Goal: Transaction & Acquisition: Obtain resource

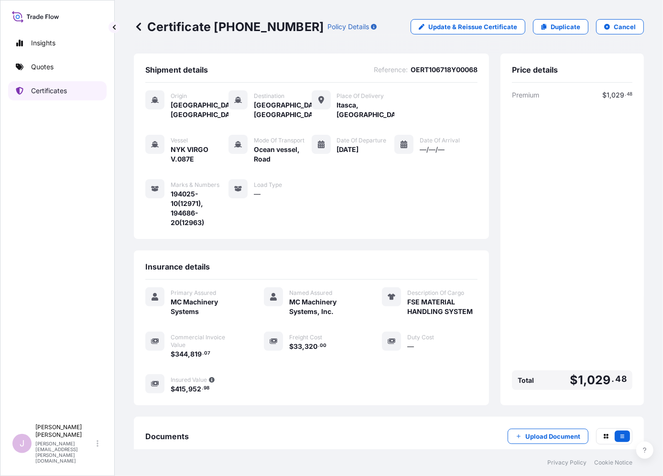
click at [55, 95] on link "Certificates" at bounding box center [57, 90] width 98 height 19
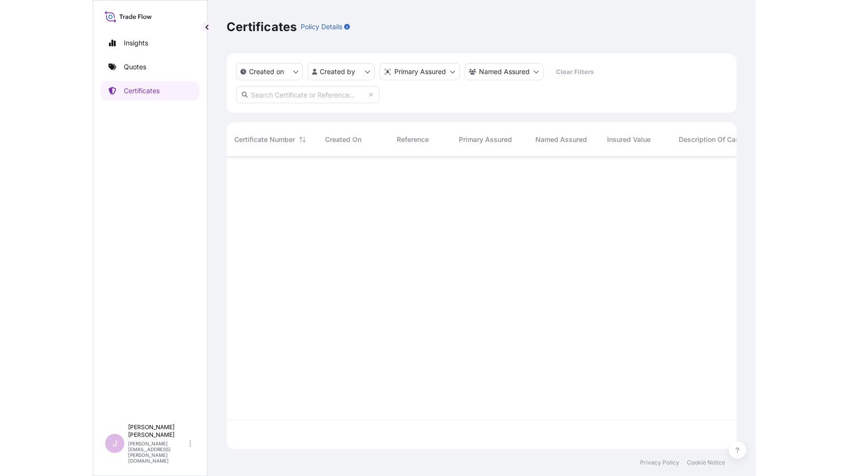
scroll to position [313, 687]
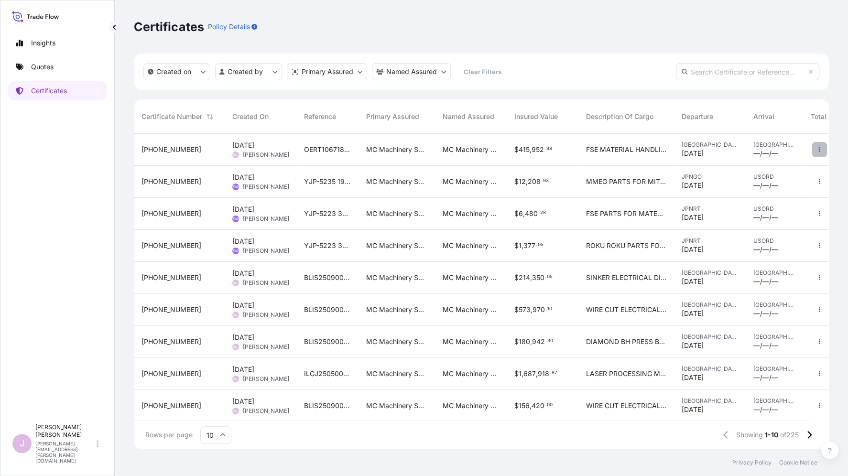
click at [662, 147] on icon "button" at bounding box center [819, 150] width 6 height 6
click at [662, 150] on p "Duplicate quote" at bounding box center [759, 152] width 50 height 10
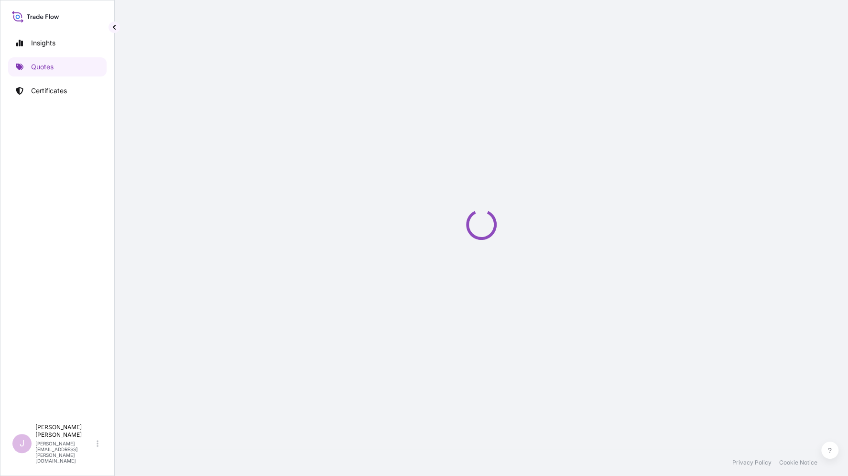
select select "Ocean Vessel"
select select "Road / [GEOGRAPHIC_DATA]"
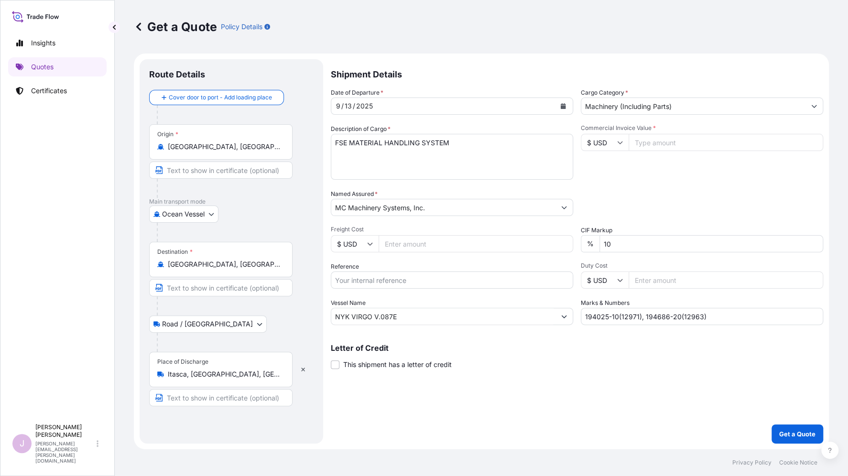
click at [561, 104] on icon "Calendar" at bounding box center [563, 106] width 5 height 6
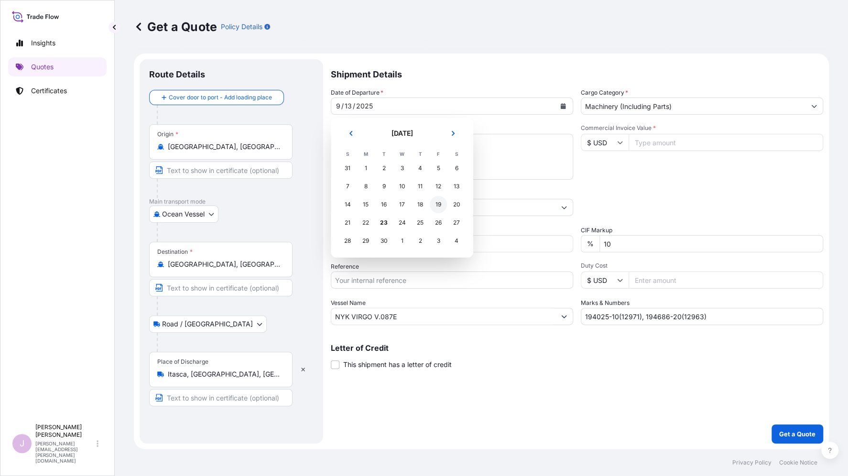
click at [437, 204] on div "19" at bounding box center [438, 204] width 17 height 17
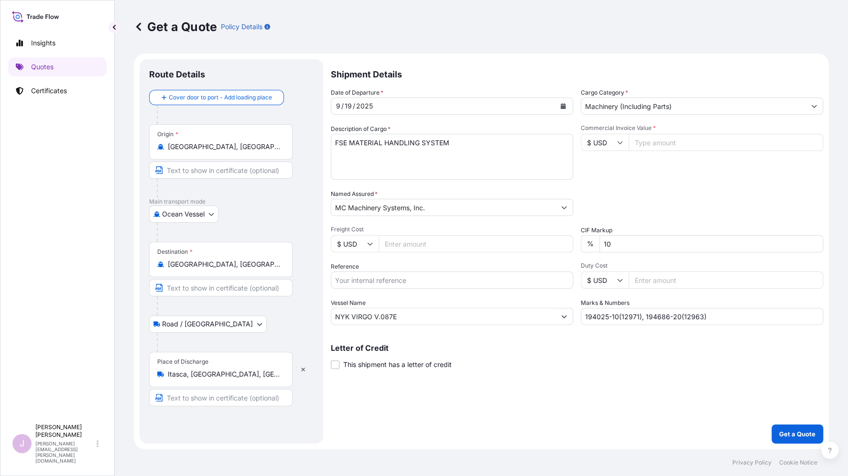
click at [394, 243] on input "Freight Cost" at bounding box center [475, 243] width 194 height 17
type input "16685.00"
click at [358, 280] on input "Reference" at bounding box center [452, 279] width 242 height 17
type input "o"
type input "OERT106718Y00069"
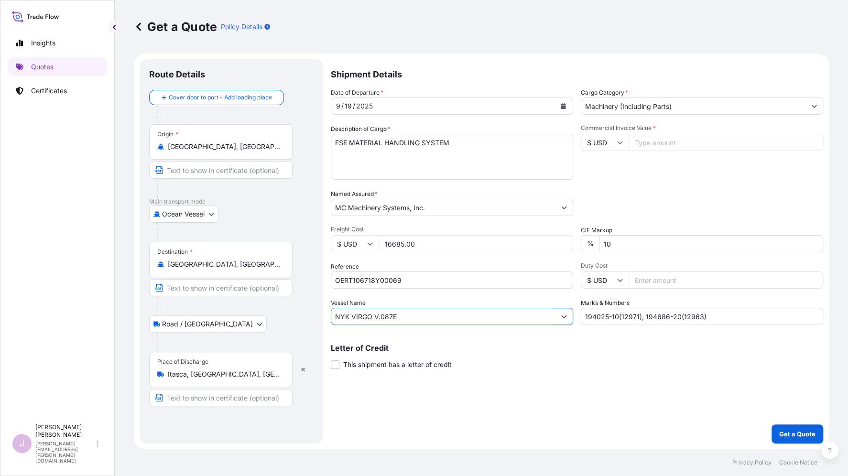
drag, startPoint x: 383, startPoint y: 317, endPoint x: 244, endPoint y: 318, distance: 138.6
click at [247, 318] on form "Route Details Cover door to port - Add loading place Place of loading Road / In…" at bounding box center [481, 252] width 695 height 396
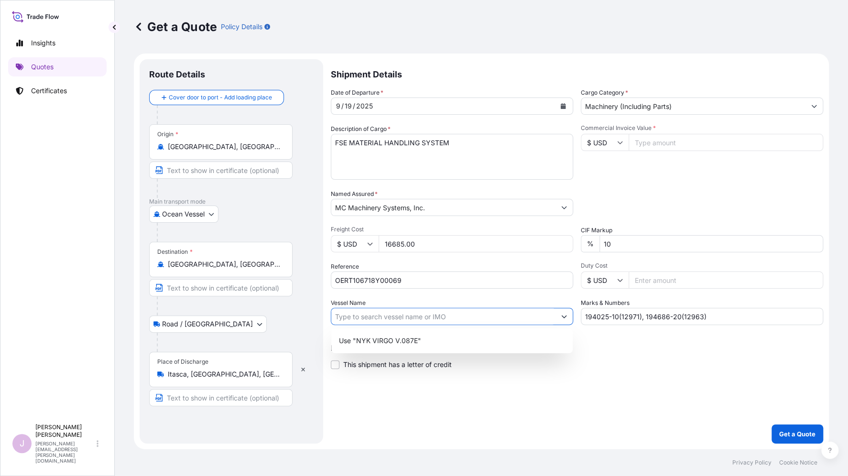
paste input "ONE OLYMPUS V.078E"
type input "ONE OLYMPUS V.078E"
click at [647, 143] on input "Commercial Invoice Value *" at bounding box center [725, 142] width 194 height 17
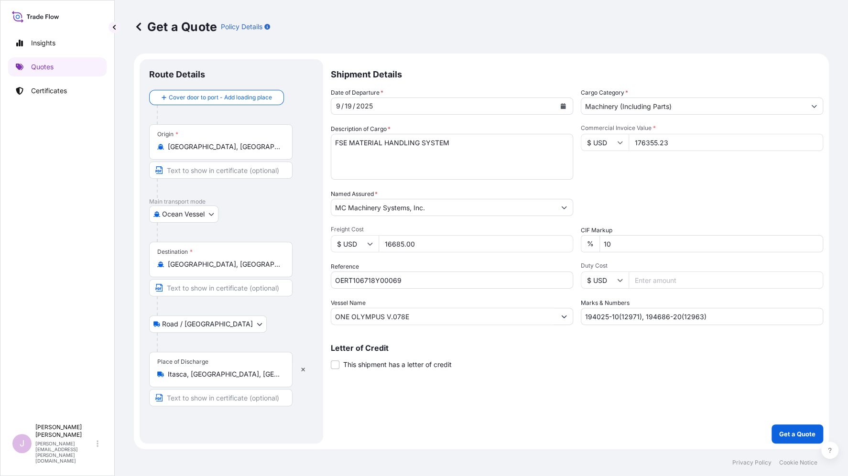
type input "176355.23"
drag, startPoint x: 715, startPoint y: 313, endPoint x: 475, endPoint y: 322, distance: 239.6
click at [475, 322] on div "Date of Departure * [DATE] Cargo Category * Machinery (Including Parts) Descrip…" at bounding box center [577, 206] width 492 height 237
type input "195506-10(12966)"
click at [662, 434] on p "Get a Quote" at bounding box center [797, 434] width 36 height 10
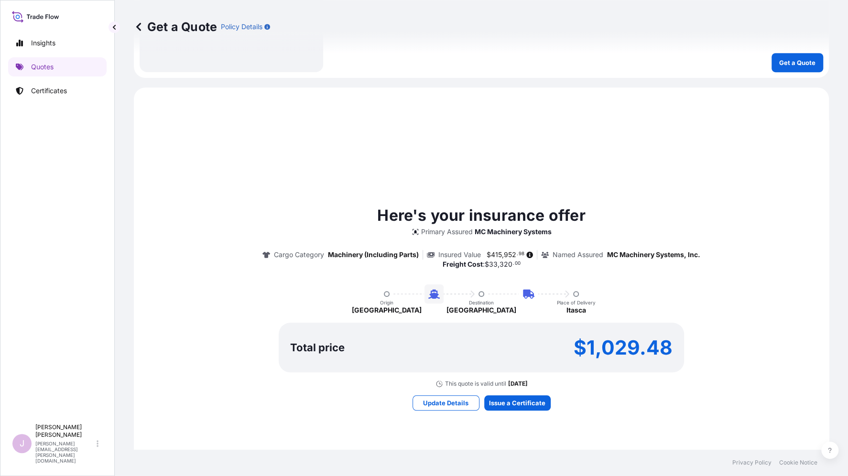
scroll to position [464, 0]
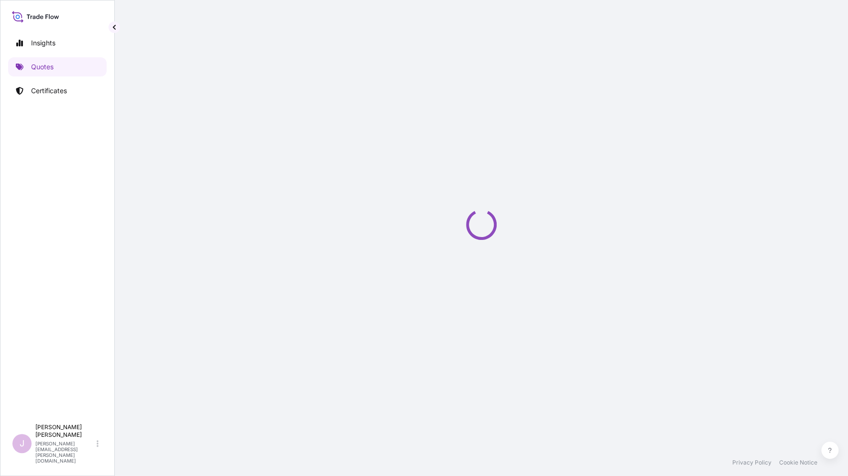
select select "Ocean Vessel"
select select "Road / [GEOGRAPHIC_DATA]"
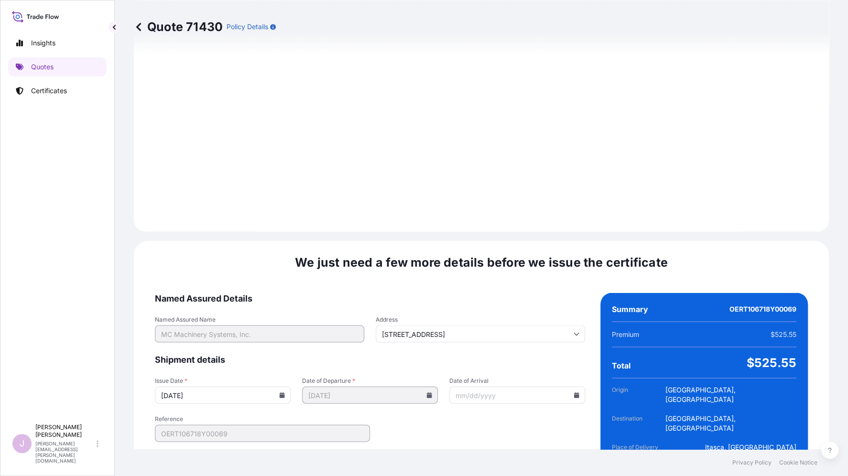
scroll to position [1091, 0]
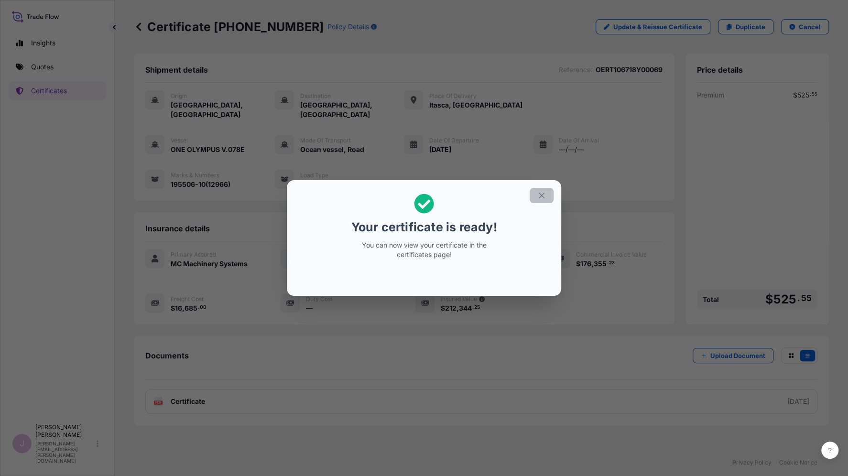
click at [541, 192] on icon "button" at bounding box center [541, 195] width 9 height 9
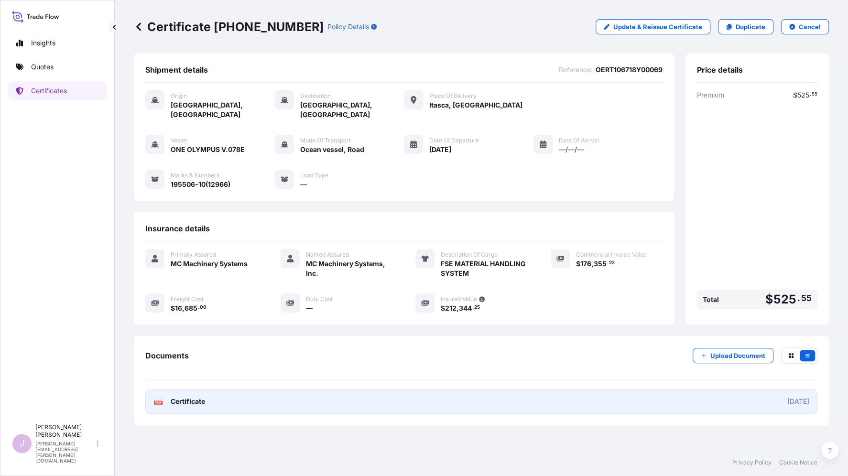
click at [186, 397] on span "Certificate" at bounding box center [188, 402] width 34 height 10
